Goal: Task Accomplishment & Management: Use online tool/utility

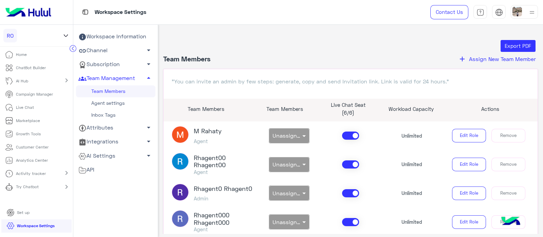
scroll to position [193, 0]
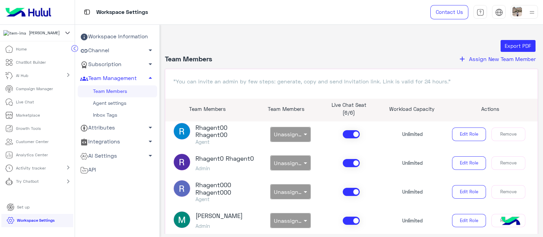
click at [15, 56] on link "Home" at bounding box center [16, 49] width 32 height 13
click at [16, 50] on p "Home" at bounding box center [21, 49] width 11 height 6
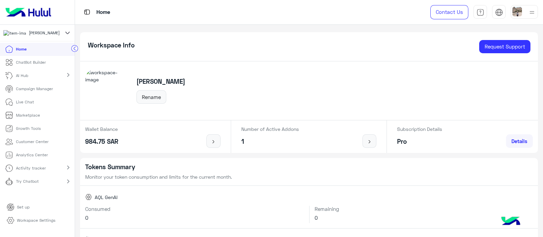
click at [31, 65] on p "ChatBot Builder" at bounding box center [31, 62] width 30 height 6
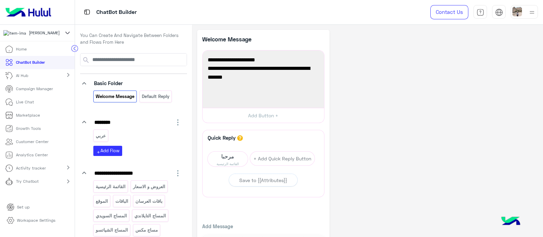
scroll to position [25, 0]
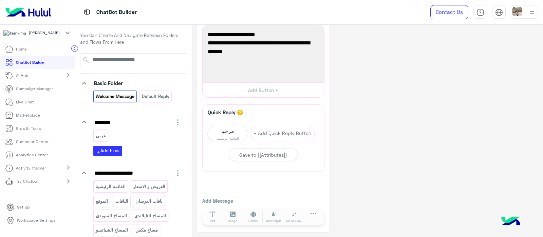
click at [67, 36] on icon at bounding box center [67, 33] width 7 height 8
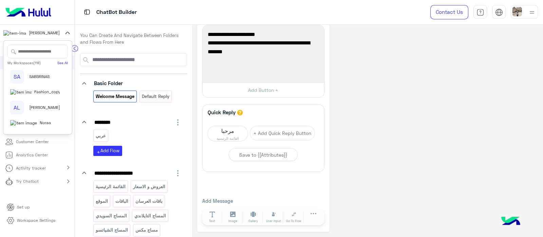
click at [38, 56] on input "text" at bounding box center [37, 52] width 61 height 14
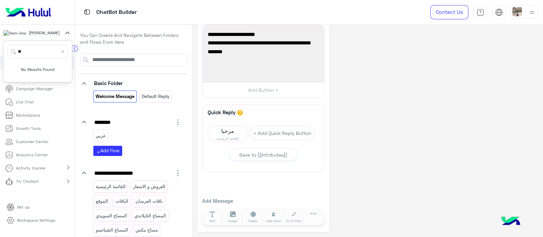
type input "*"
type input "*******"
click at [45, 95] on span "In your shoe" at bounding box center [48, 92] width 24 height 6
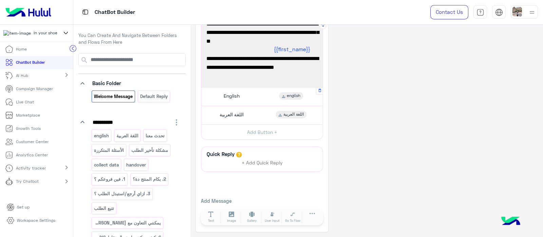
click at [233, 98] on span "English" at bounding box center [231, 96] width 16 height 6
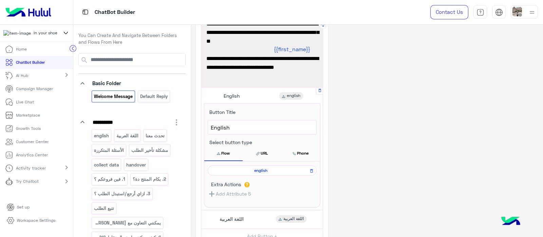
click at [253, 171] on span "english" at bounding box center [260, 171] width 99 height 6
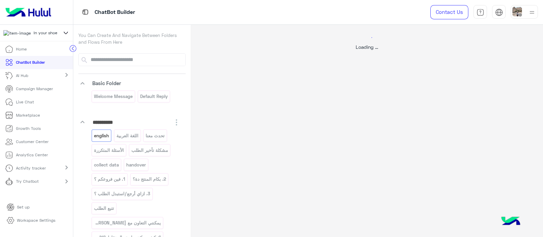
select select "*"
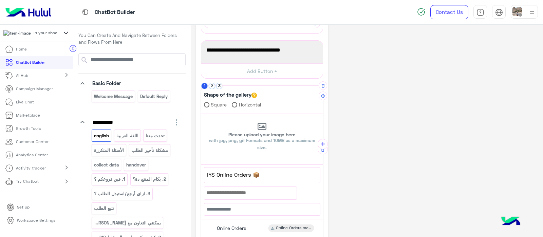
scroll to position [205, 0]
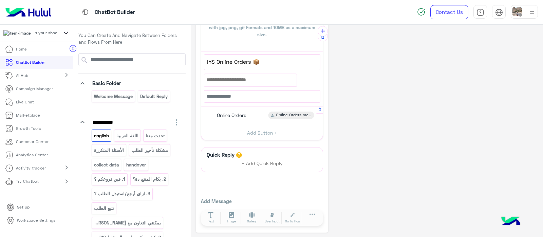
click at [227, 116] on span "Online Orders" at bounding box center [232, 115] width 30 height 6
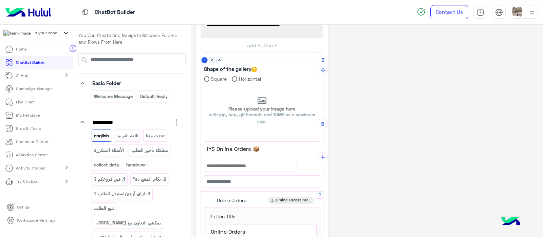
scroll to position [109, 0]
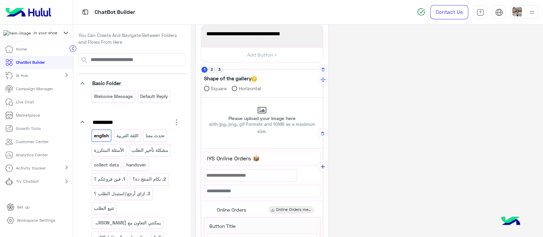
click at [220, 73] on div "Shape of the gallery Square Horizontal" at bounding box center [261, 84] width 121 height 25
click at [217, 69] on button "3" at bounding box center [219, 69] width 6 height 6
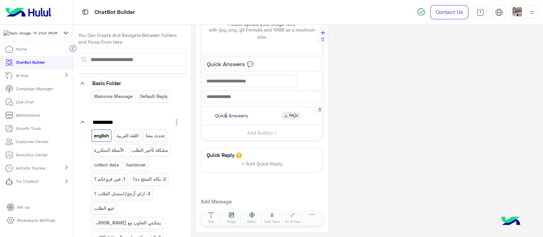
click at [223, 113] on span "Quick Answers" at bounding box center [231, 116] width 33 height 6
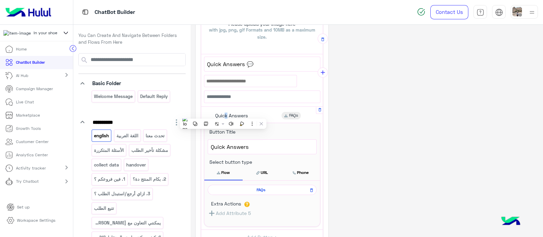
scroll to position [242, 0]
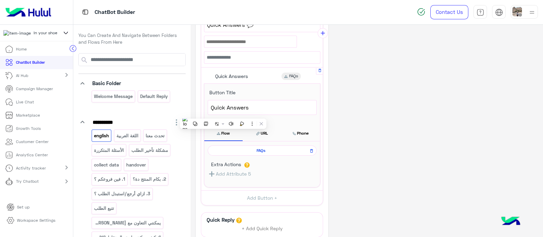
click at [252, 149] on span "FAQs" at bounding box center [260, 151] width 99 height 6
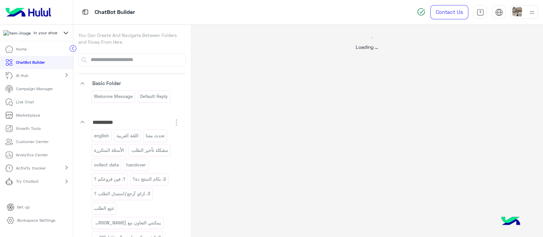
scroll to position [0, 0]
select select "*"
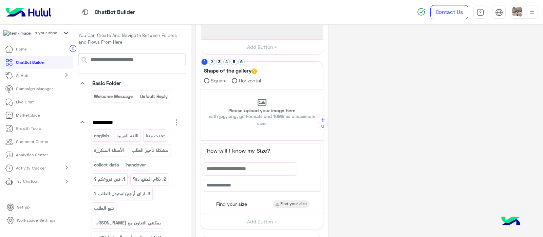
scroll to position [136, 0]
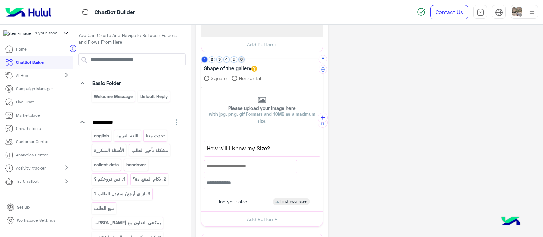
click at [241, 56] on button "6" at bounding box center [241, 59] width 6 height 6
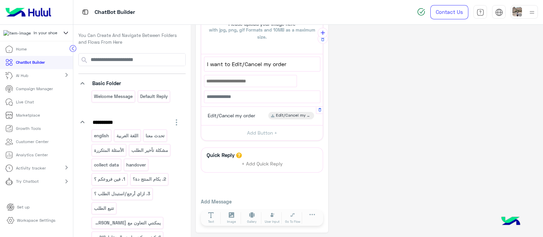
click at [232, 115] on span "Edit/Cancel my order" at bounding box center [231, 116] width 47 height 6
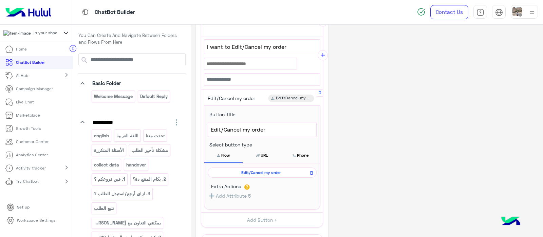
scroll to position [239, 0]
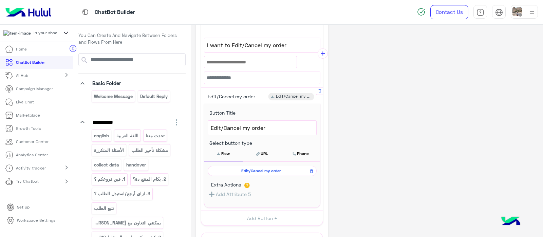
click at [249, 169] on span "Edit/Cancel my order" at bounding box center [260, 171] width 99 height 6
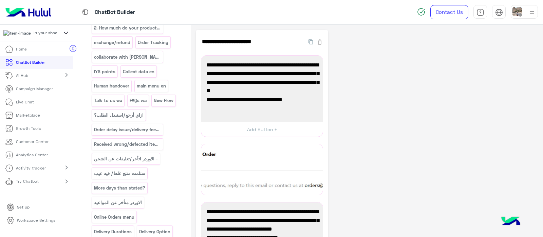
scroll to position [389, 0]
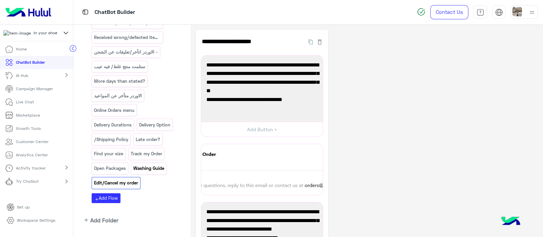
click at [148, 164] on p "Washing Guide" at bounding box center [149, 168] width 32 height 8
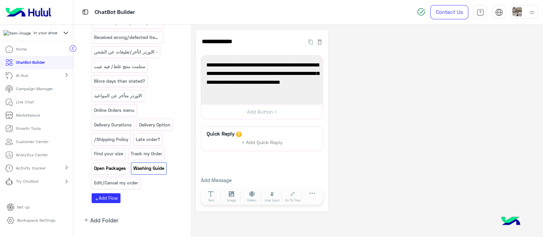
click at [119, 164] on p "Open Packages" at bounding box center [110, 168] width 33 height 8
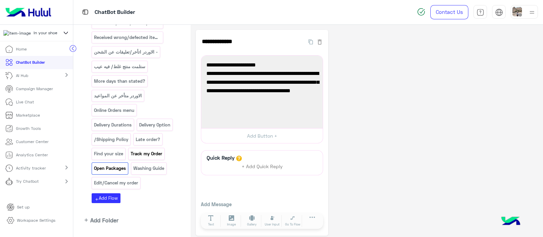
click at [137, 150] on p "Track my Order" at bounding box center [146, 154] width 33 height 8
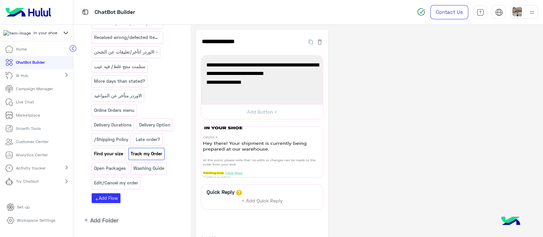
click at [116, 150] on p "Find your size" at bounding box center [109, 154] width 30 height 8
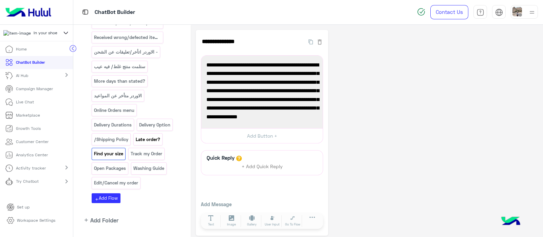
click at [135, 136] on p "Late order?" at bounding box center [147, 140] width 25 height 8
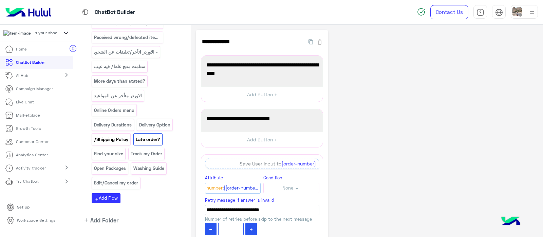
click at [121, 136] on p "/Shipping Policy" at bounding box center [111, 140] width 35 height 8
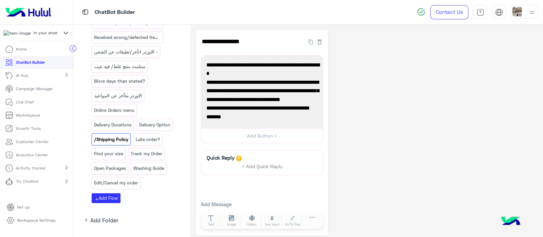
click at [27, 184] on p "Try Chatbot" at bounding box center [27, 181] width 23 height 6
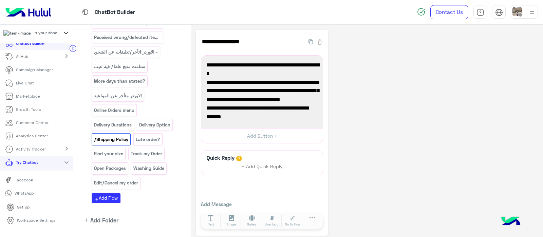
click at [16, 183] on p "Facebook" at bounding box center [24, 180] width 24 height 6
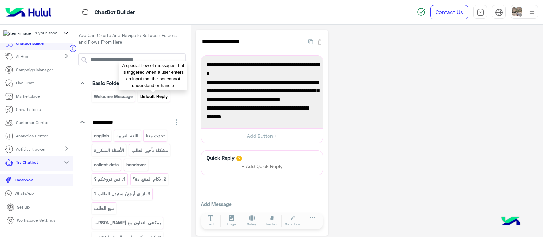
click at [150, 94] on p "Default reply" at bounding box center [153, 97] width 28 height 8
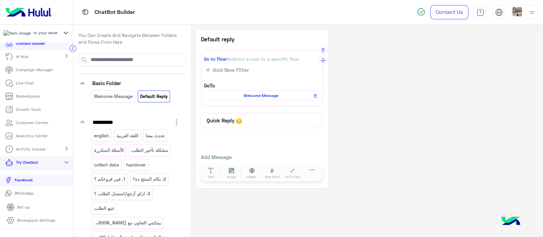
click at [248, 99] on div "Welcome Message" at bounding box center [262, 96] width 116 height 10
click at [253, 94] on span "Welcome Message" at bounding box center [261, 96] width 106 height 6
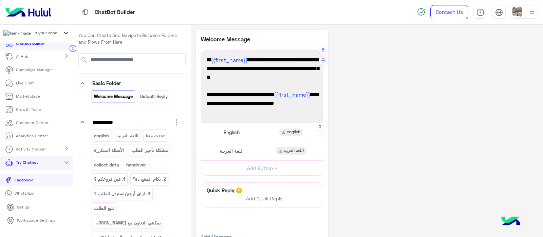
click at [233, 131] on span "English" at bounding box center [231, 132] width 16 height 6
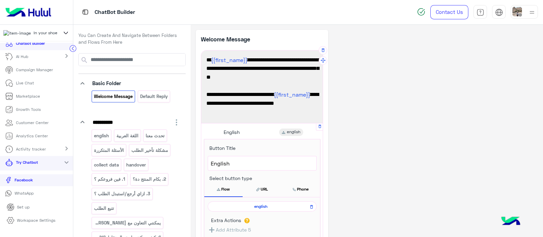
click at [261, 208] on span "english" at bounding box center [260, 206] width 99 height 6
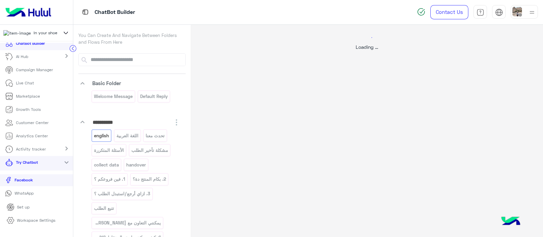
select select "*"
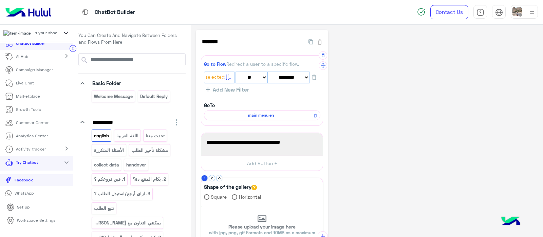
click at [252, 118] on span "main menu en" at bounding box center [261, 115] width 106 height 6
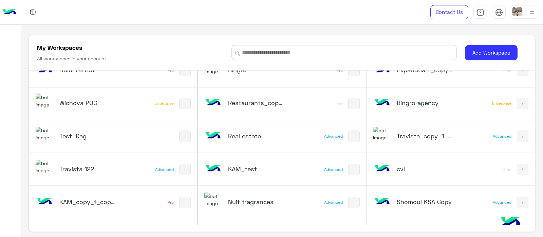
scroll to position [1160, 0]
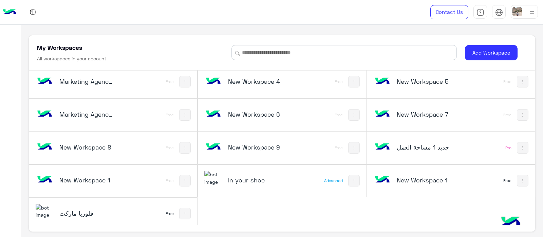
click at [230, 177] on h5 "In your shoe" at bounding box center [256, 180] width 56 height 8
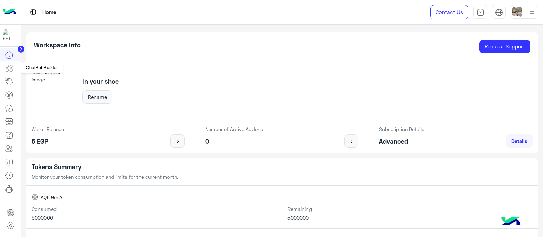
click at [12, 70] on icon at bounding box center [9, 68] width 8 height 8
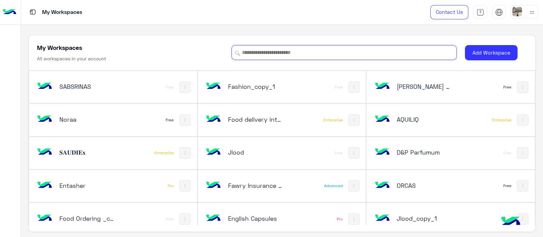
click at [261, 51] on input at bounding box center [343, 52] width 225 height 15
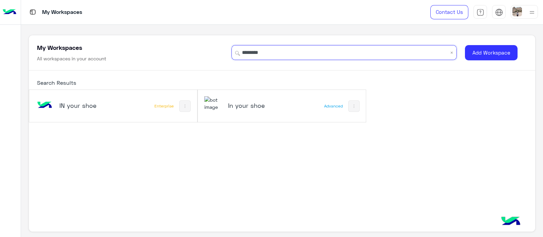
type input "*******"
click at [236, 111] on div "In your shoe" at bounding box center [250, 106] width 93 height 20
